Goal: Task Accomplishment & Management: Manage account settings

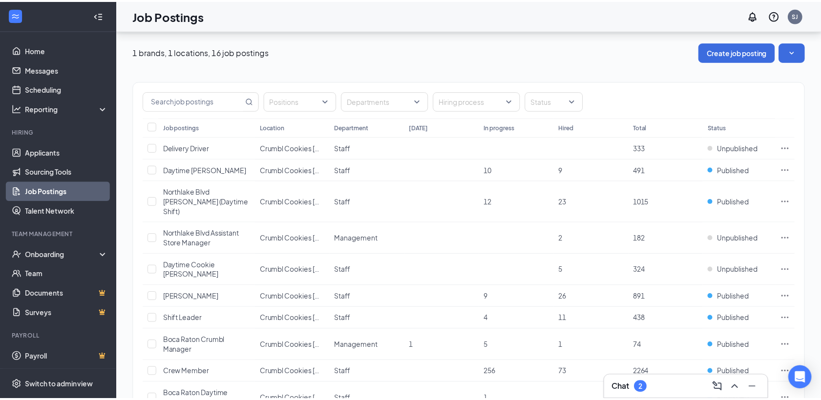
scroll to position [163, 0]
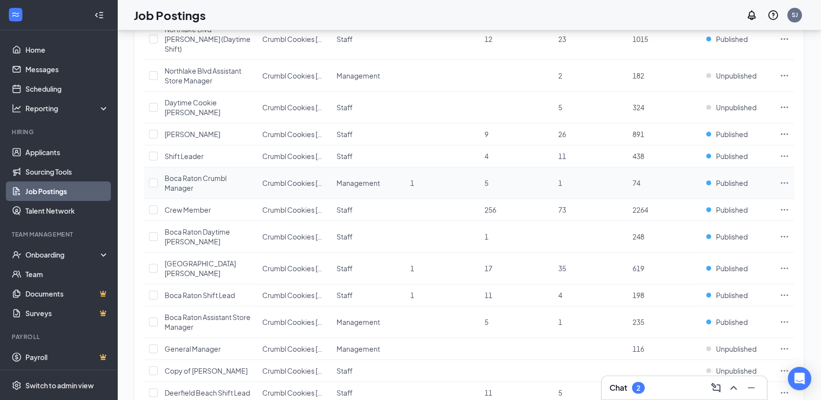
click at [787, 178] on icon "Ellipses" at bounding box center [784, 183] width 10 height 10
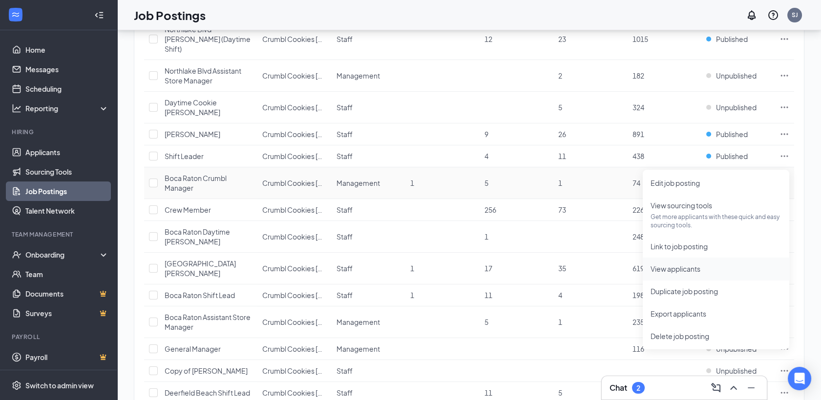
click at [681, 276] on li "View applicants" at bounding box center [716, 269] width 146 height 22
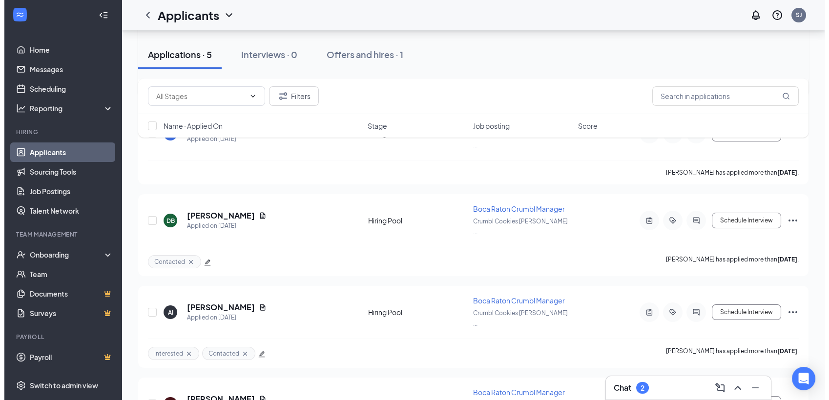
scroll to position [249, 0]
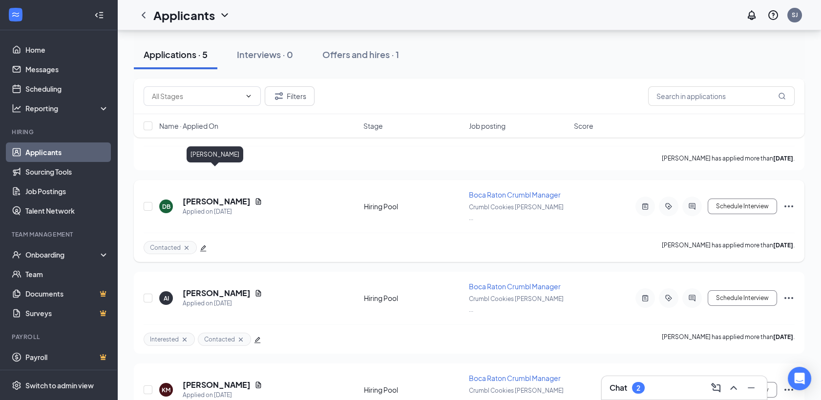
click at [216, 196] on h5 "[PERSON_NAME]" at bounding box center [217, 201] width 68 height 11
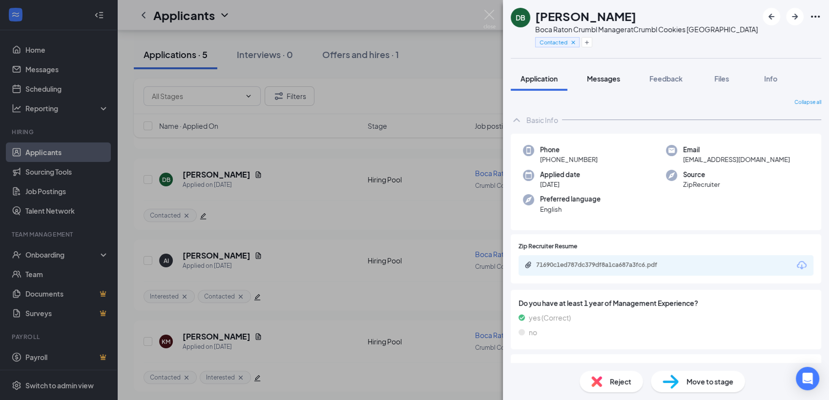
click at [596, 84] on button "Messages" at bounding box center [603, 78] width 53 height 24
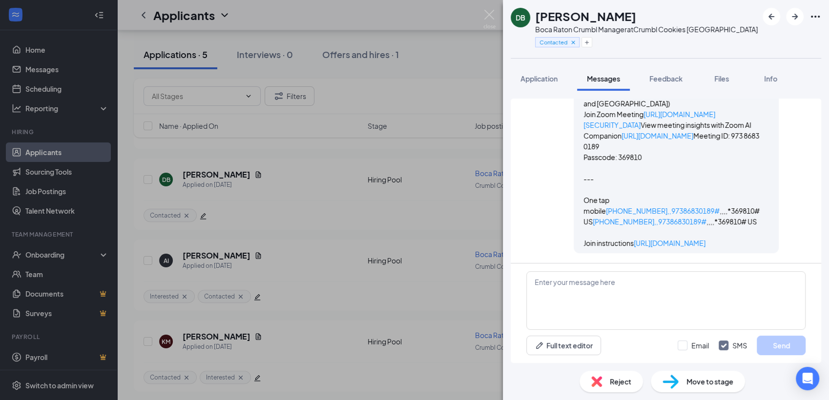
scroll to position [1134, 0]
click at [493, 11] on img at bounding box center [489, 19] width 12 height 19
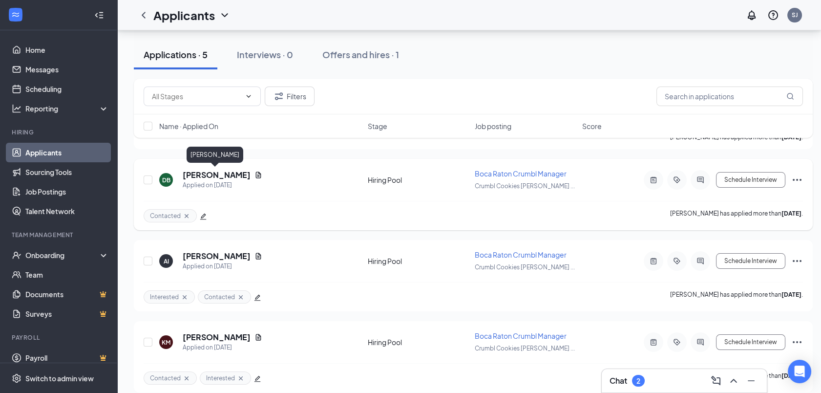
click at [211, 170] on h5 "[PERSON_NAME]" at bounding box center [217, 174] width 68 height 11
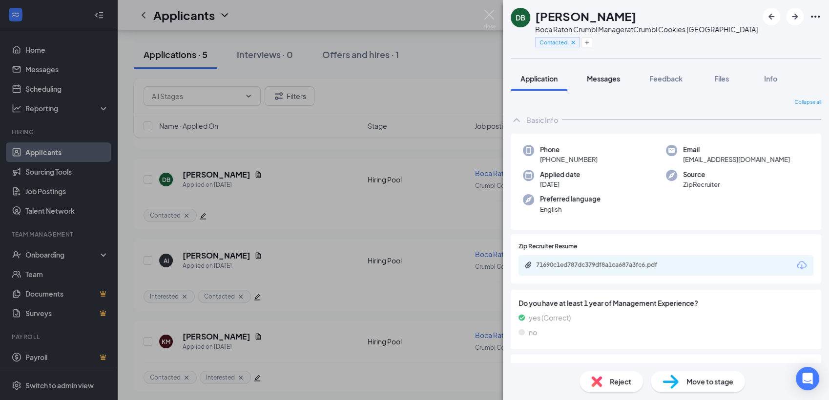
click at [605, 82] on span "Messages" at bounding box center [603, 78] width 33 height 9
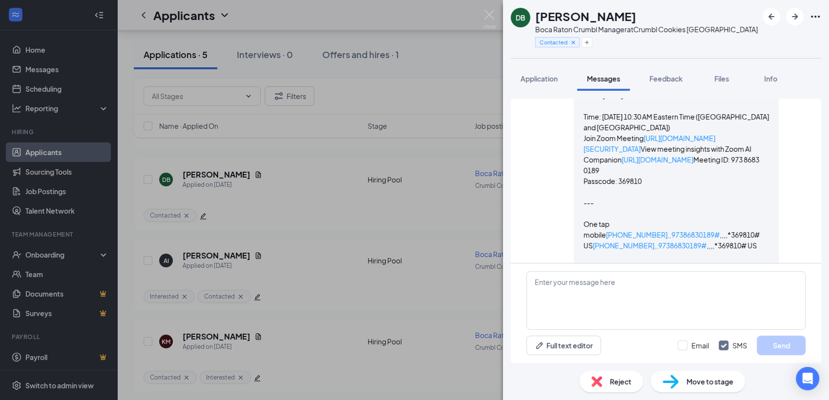
scroll to position [971, 0]
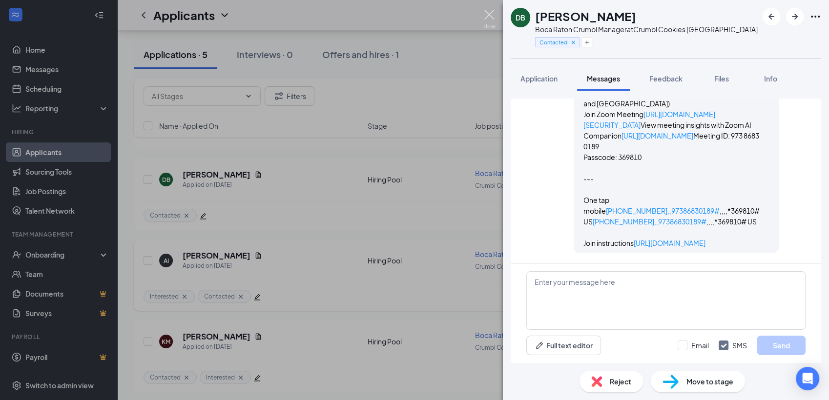
drag, startPoint x: 491, startPoint y: 14, endPoint x: 251, endPoint y: 240, distance: 329.8
click at [491, 14] on img at bounding box center [489, 19] width 12 height 19
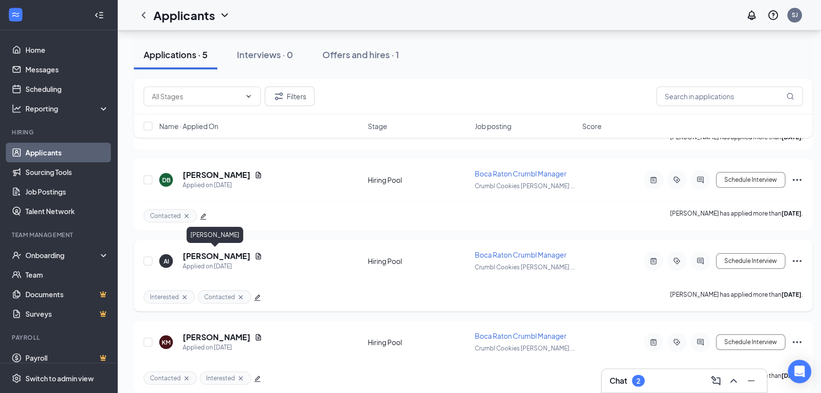
click at [206, 252] on h5 "[PERSON_NAME]" at bounding box center [217, 255] width 68 height 11
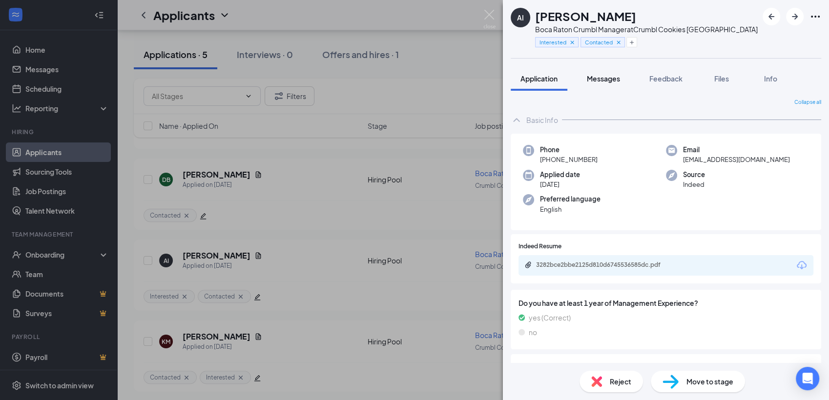
click at [605, 78] on span "Messages" at bounding box center [603, 78] width 33 height 9
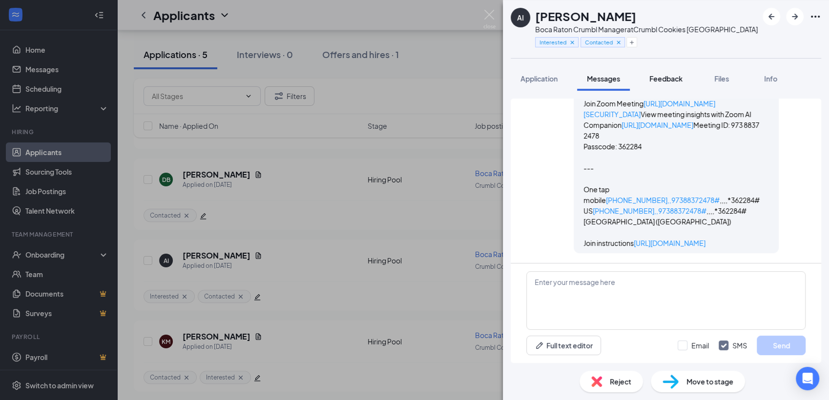
scroll to position [1044, 0]
click at [669, 74] on span "Feedback" at bounding box center [665, 78] width 33 height 9
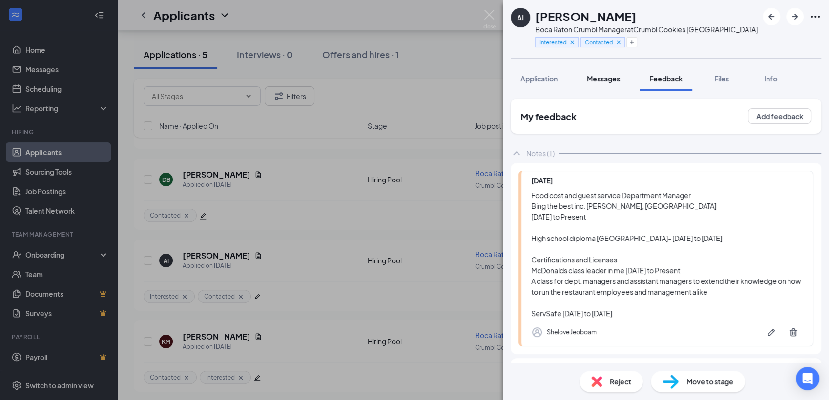
click at [607, 78] on span "Messages" at bounding box center [603, 78] width 33 height 9
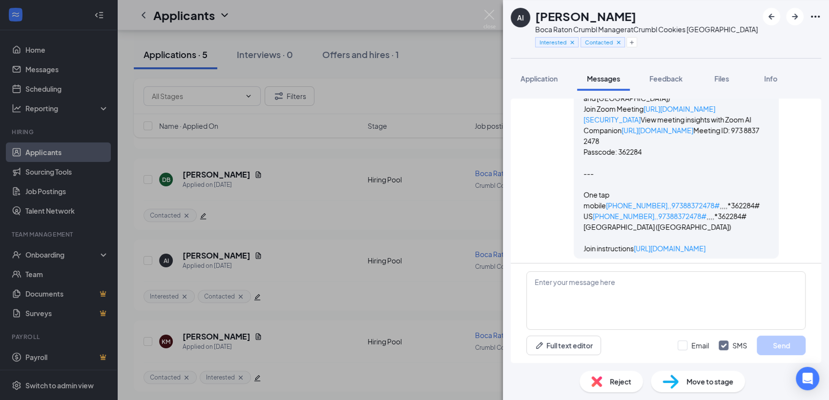
scroll to position [827, 0]
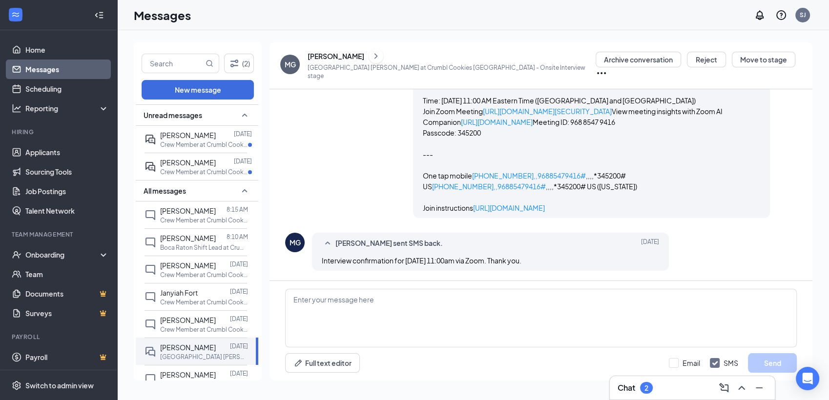
scroll to position [822, 0]
